Goal: Information Seeking & Learning: Learn about a topic

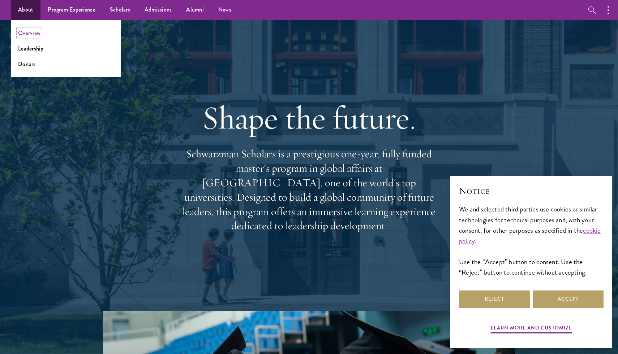
click at [29, 29] on link "Overview" at bounding box center [29, 33] width 22 height 8
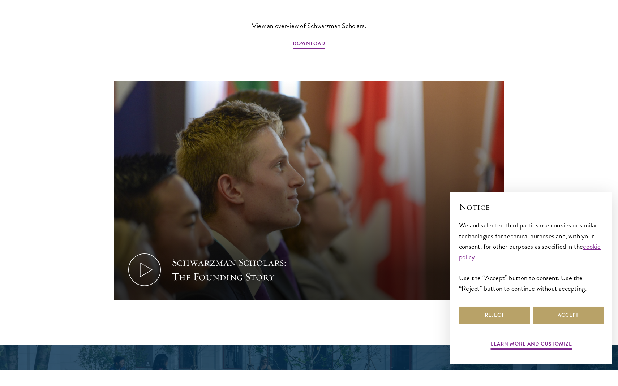
scroll to position [913, 0]
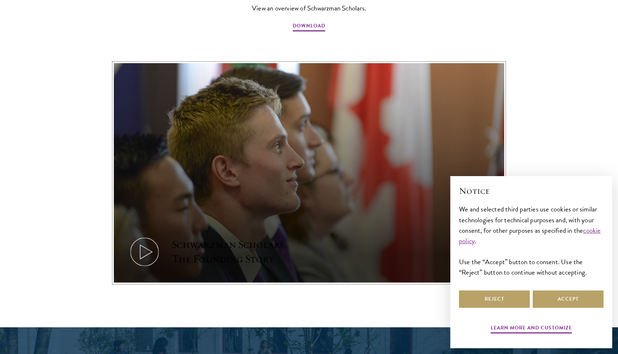
click at [145, 236] on icon at bounding box center [144, 252] width 33 height 33
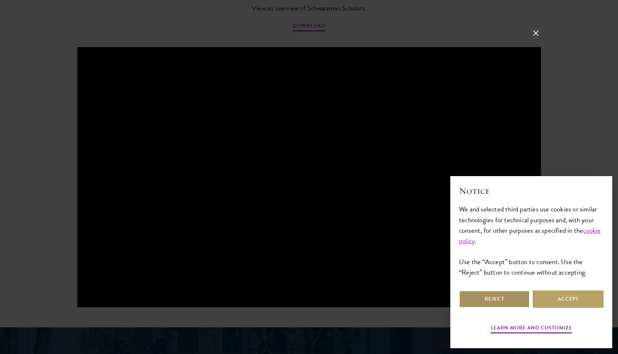
click at [495, 296] on button "Reject" at bounding box center [494, 299] width 71 height 17
